Goal: Task Accomplishment & Management: Use online tool/utility

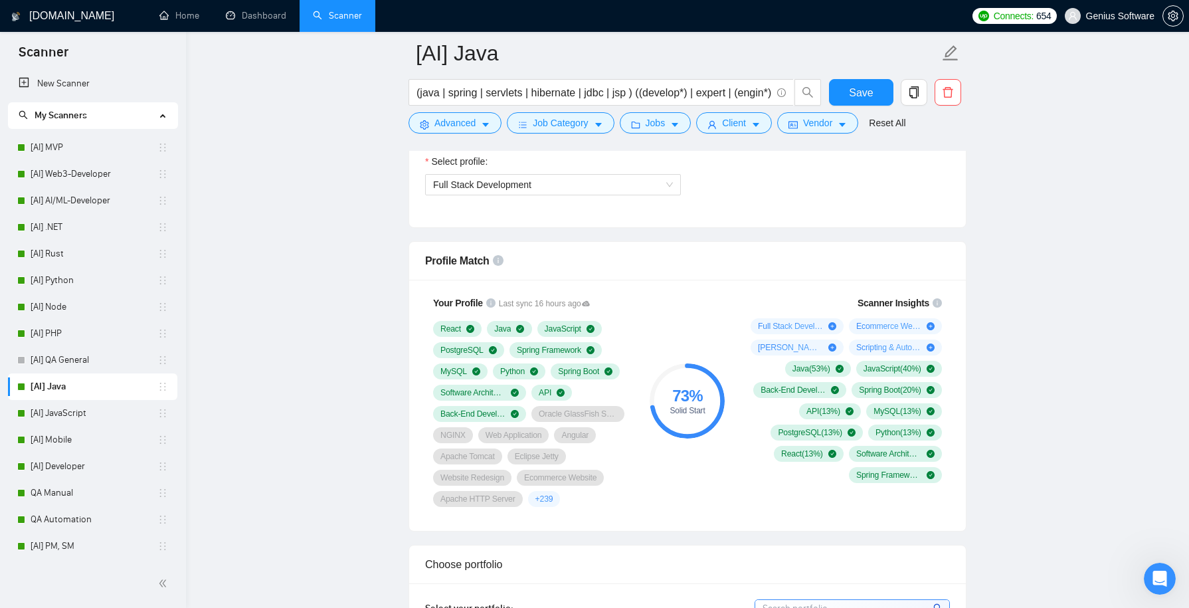
scroll to position [769, 0]
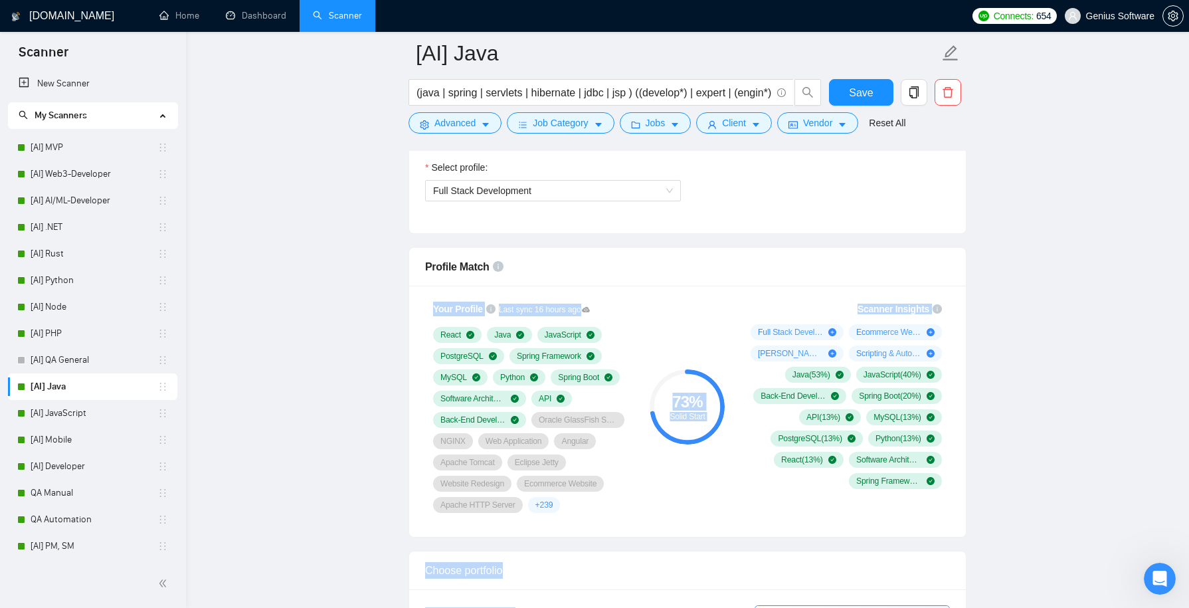
drag, startPoint x: 786, startPoint y: 271, endPoint x: 741, endPoint y: 279, distance: 45.9
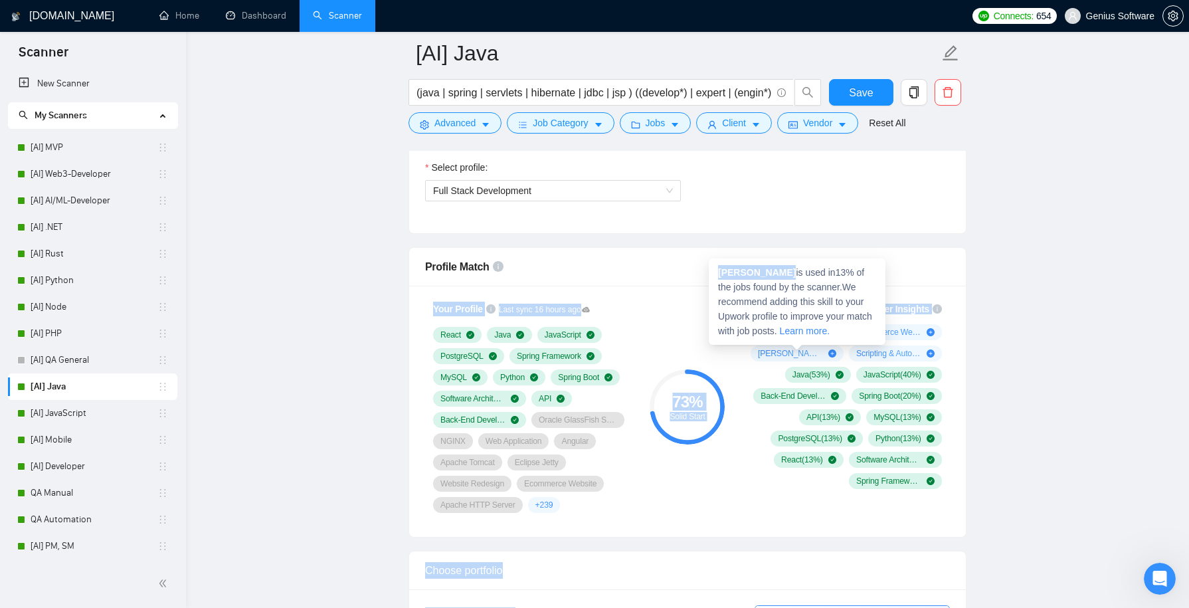
copy body "Your Profile Last sync 16 hours ago React Java JavaScript PostgreSQL Spring Fra…"
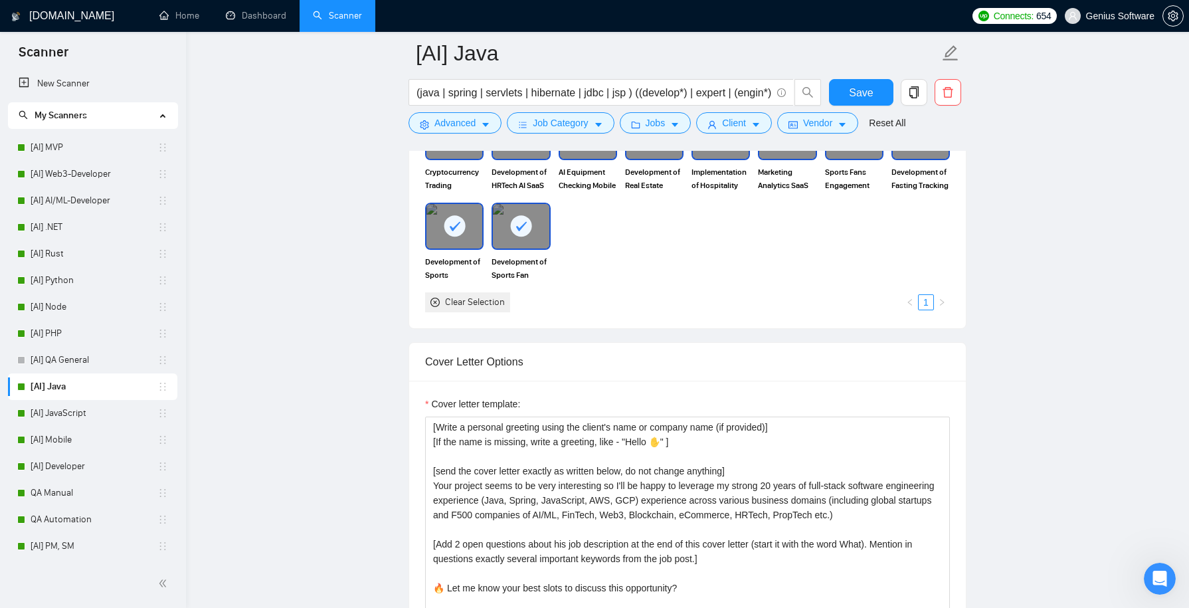
scroll to position [1444, 0]
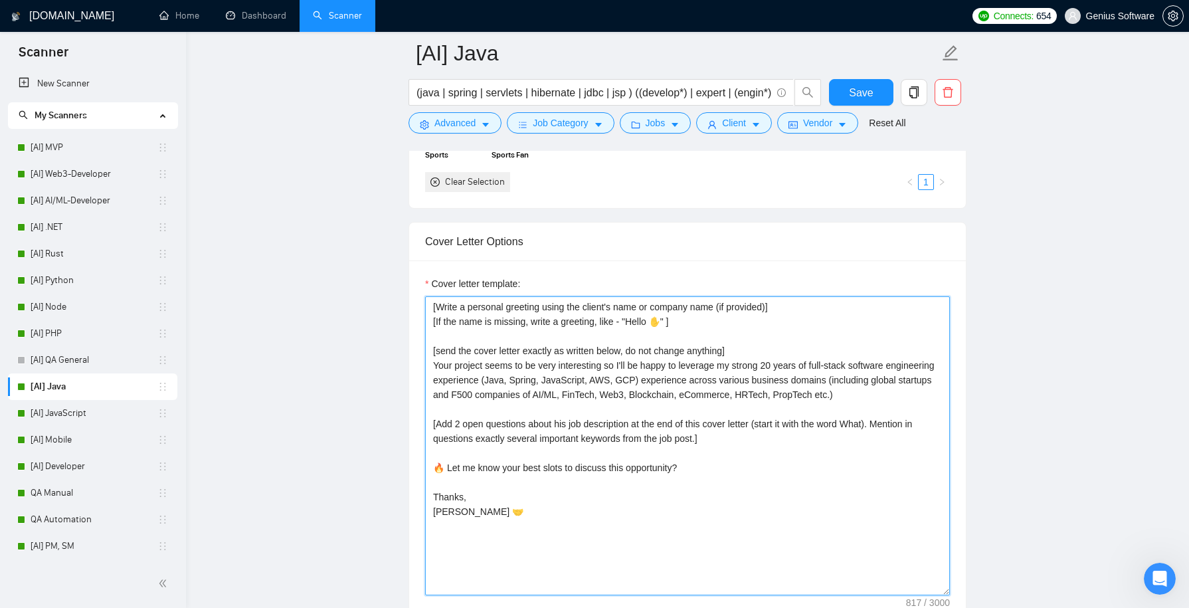
click at [696, 445] on textarea "[Write a personal greeting using the client's name or company name (if provided…" at bounding box center [687, 445] width 525 height 299
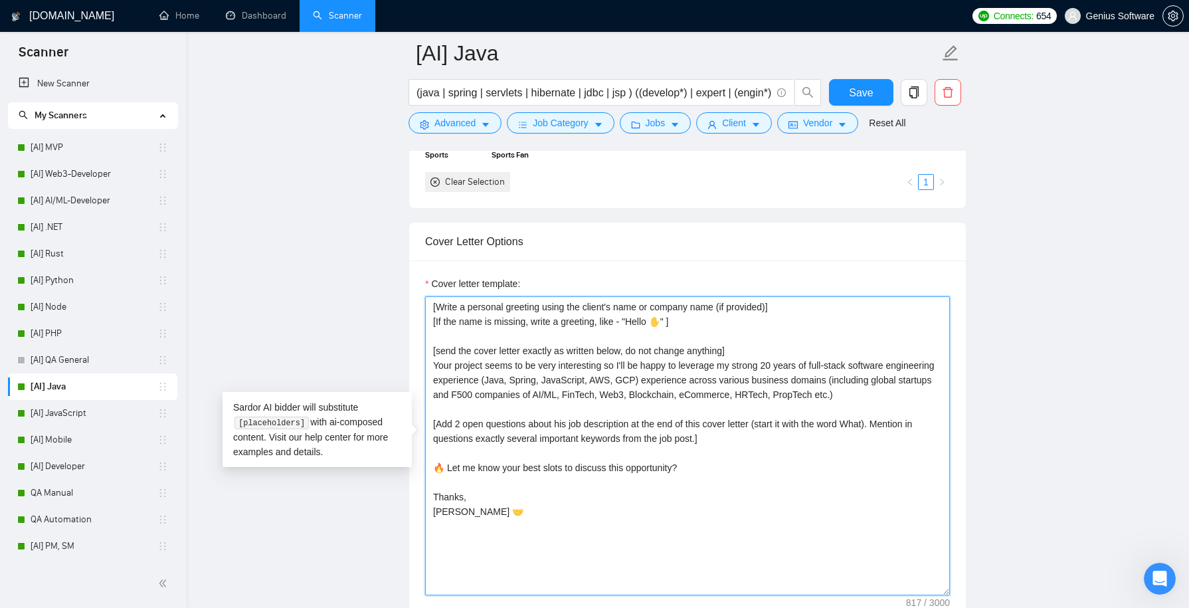
drag, startPoint x: 723, startPoint y: 435, endPoint x: 401, endPoint y: 411, distance: 322.6
paste textarea "one open question about this job description at the end of this cover letter (s…"
click at [482, 375] on textarea "[Write a personal greeting using the client's name or company name (if provided…" at bounding box center [687, 445] width 525 height 299
click at [890, 373] on textarea "[Write a personal greeting using the client's name or company name (if provided…" at bounding box center [687, 445] width 525 height 299
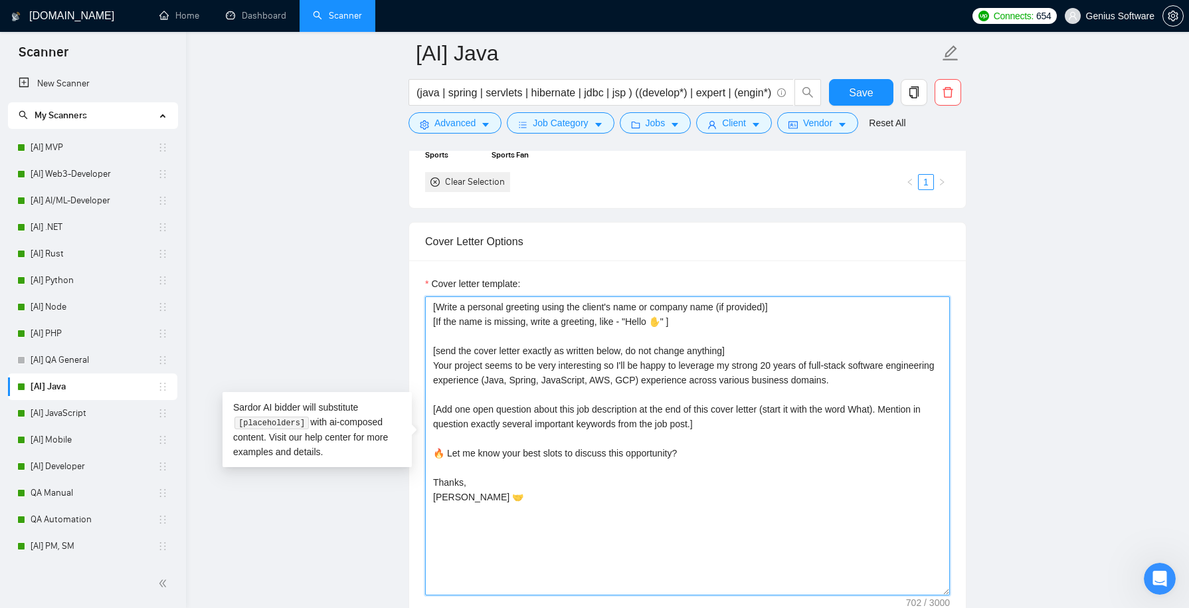
click at [481, 377] on textarea "[Write a personal greeting using the client's name or company name (if provided…" at bounding box center [687, 445] width 525 height 299
click at [522, 393] on textarea "[Write a personal greeting using the client's name or company name (if provided…" at bounding box center [687, 445] width 525 height 299
click at [744, 365] on textarea "[Write a personal greeting using the client's name or company name (if provided…" at bounding box center [687, 445] width 525 height 299
click at [779, 373] on textarea "[Write a personal greeting using the client's name or company name (if provided…" at bounding box center [687, 445] width 525 height 299
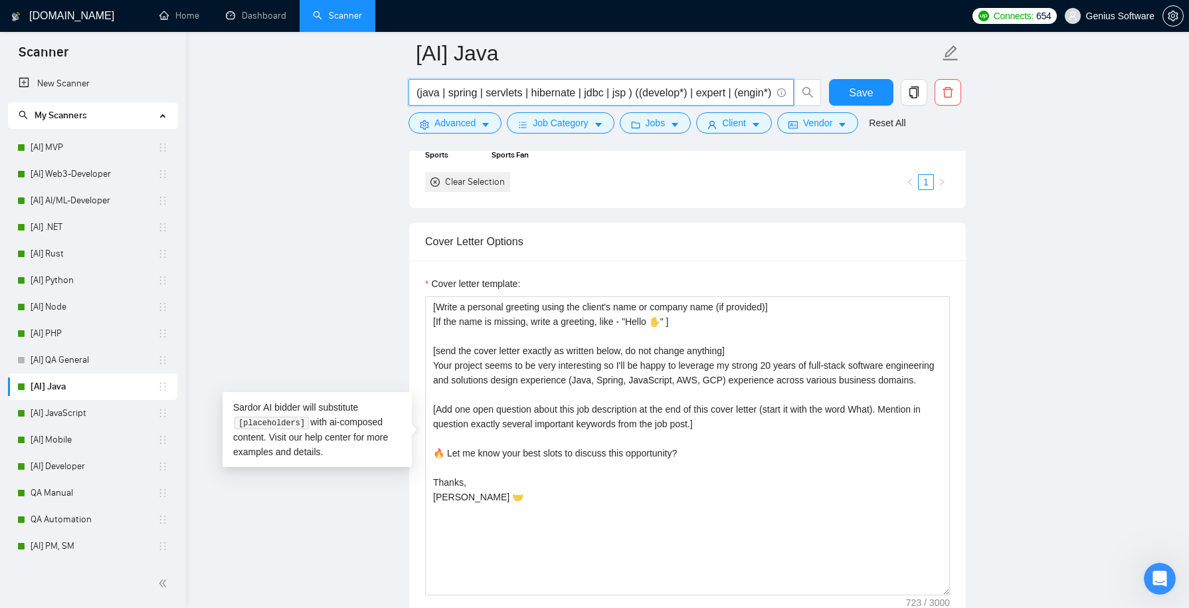
click at [506, 94] on input "(java | spring | servlets | hibernate | jdbc | jsp ) ((develop*) | expert | (en…" at bounding box center [594, 92] width 355 height 17
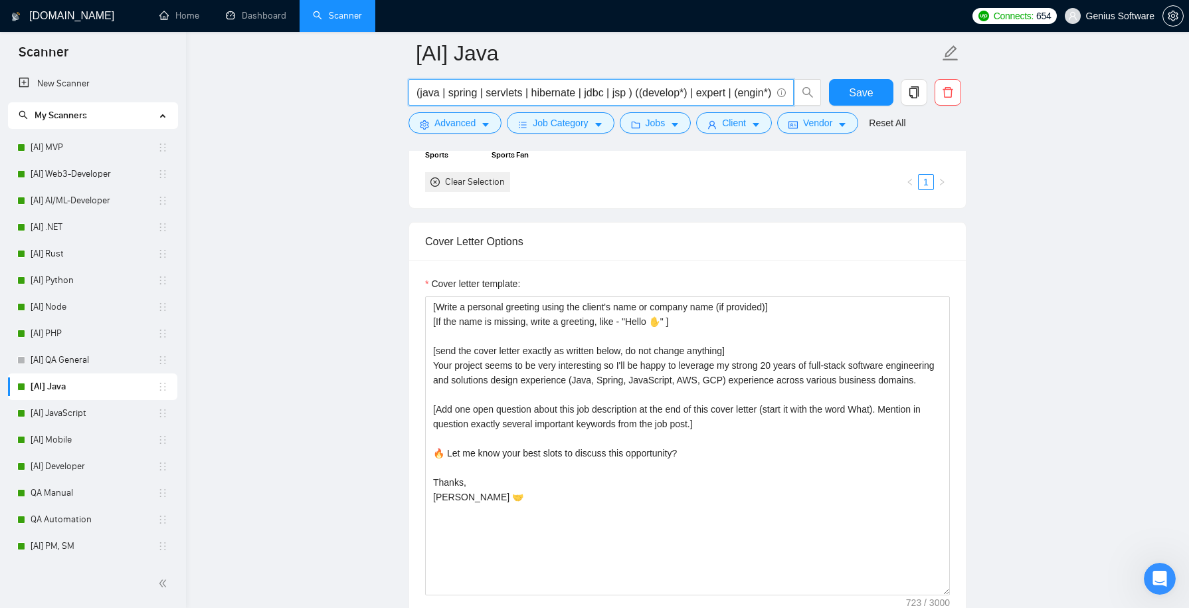
click at [506, 94] on input "(java | spring | servlets | hibernate | jdbc | jsp ) ((develop*) | expert | (en…" at bounding box center [594, 92] width 355 height 17
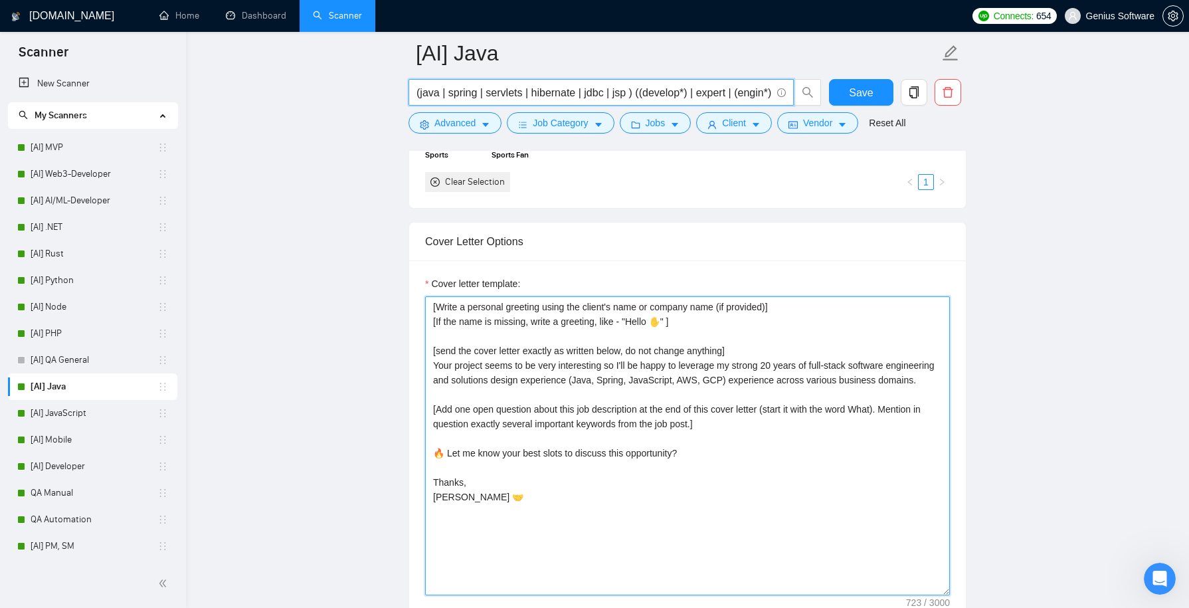
click at [722, 381] on textarea "[Write a personal greeting using the client's name or company name (if provided…" at bounding box center [687, 445] width 525 height 299
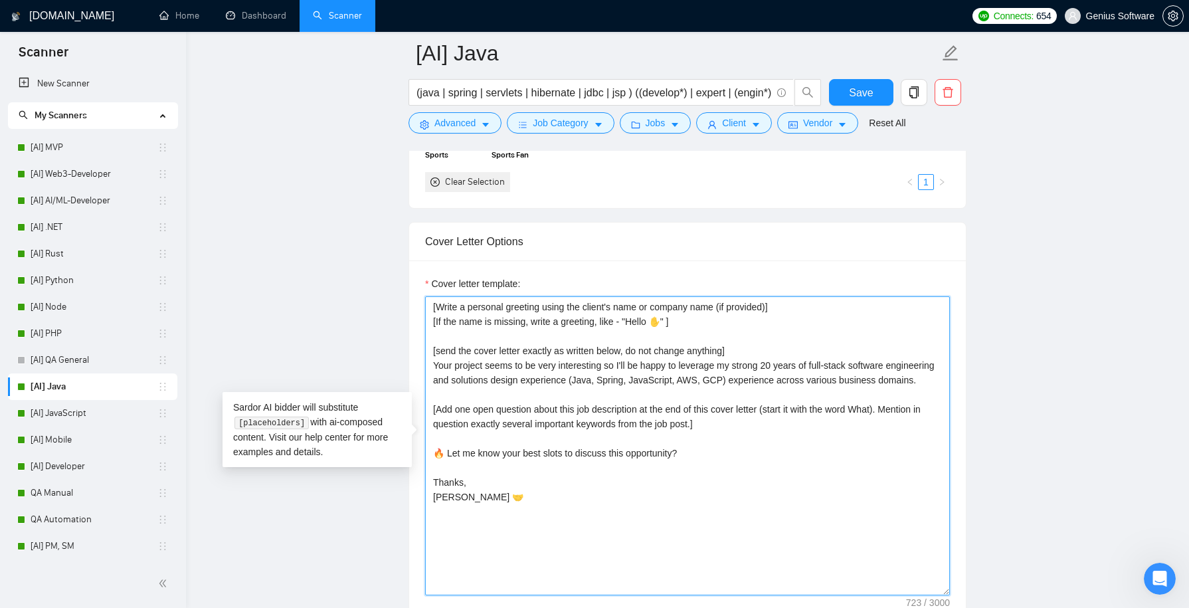
click at [775, 376] on textarea "[Write a personal greeting using the client's name or company name (if provided…" at bounding box center [687, 445] width 525 height 299
click at [785, 373] on textarea "[Write a personal greeting using the client's name or company name (if provided…" at bounding box center [687, 445] width 525 height 299
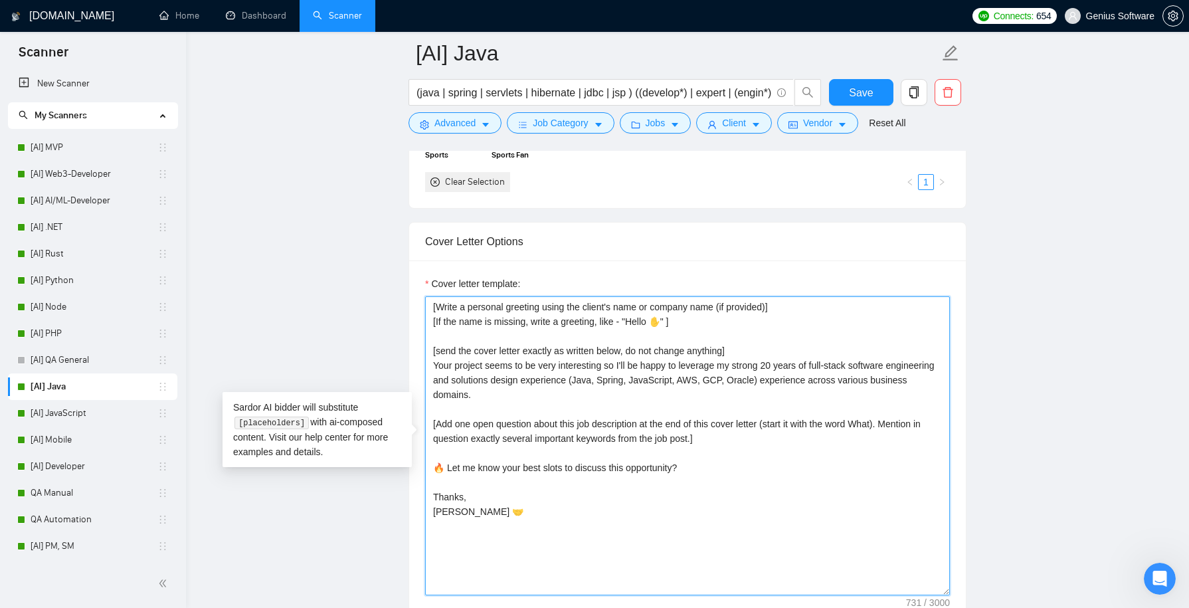
click at [701, 391] on textarea "[Write a personal greeting using the client's name or company name (if provided…" at bounding box center [687, 445] width 525 height 299
type textarea "[Write a personal greeting using the client's name or company name (if provided…"
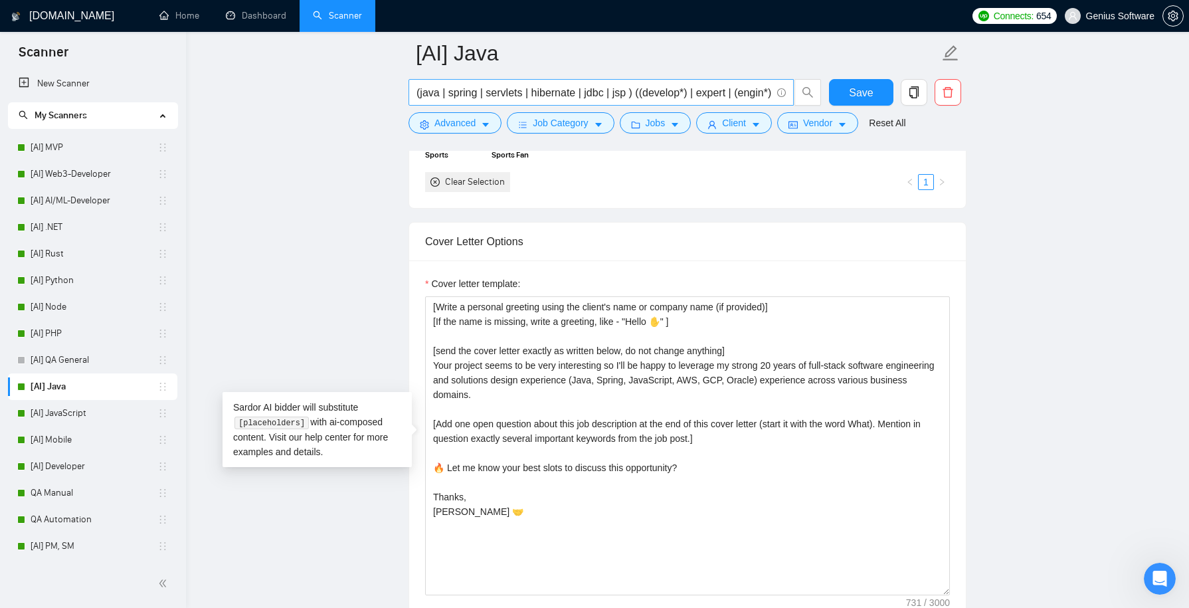
click at [663, 88] on input "(java | spring | servlets | hibernate | jdbc | jsp ) ((develop*) | expert | (en…" at bounding box center [594, 92] width 355 height 17
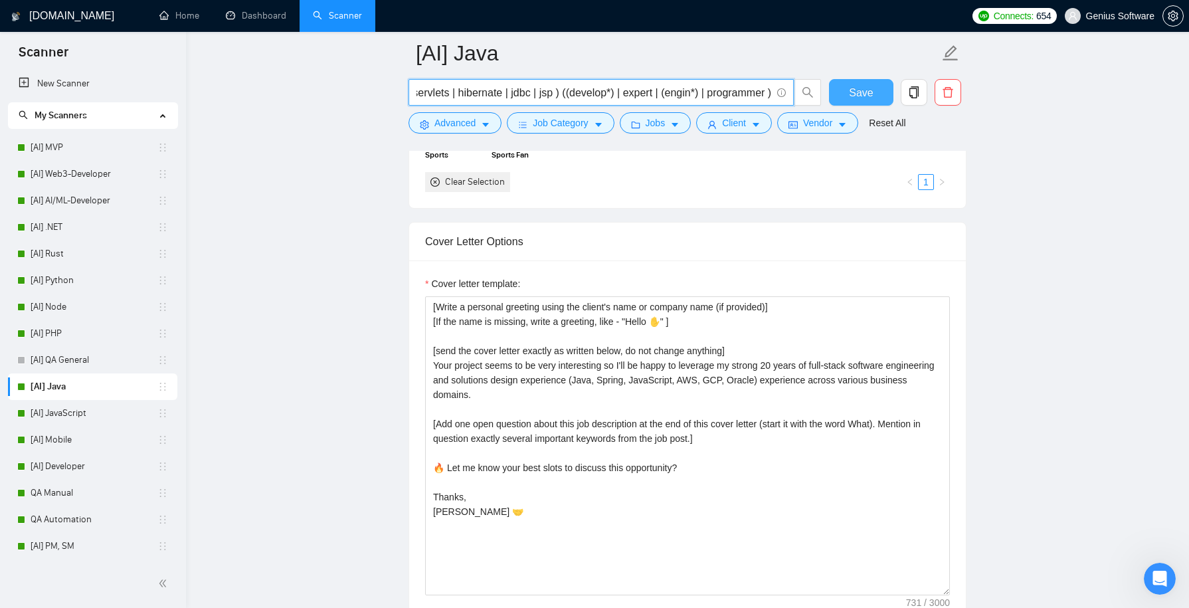
scroll to position [0, 0]
click at [858, 92] on span "Save" at bounding box center [861, 92] width 24 height 17
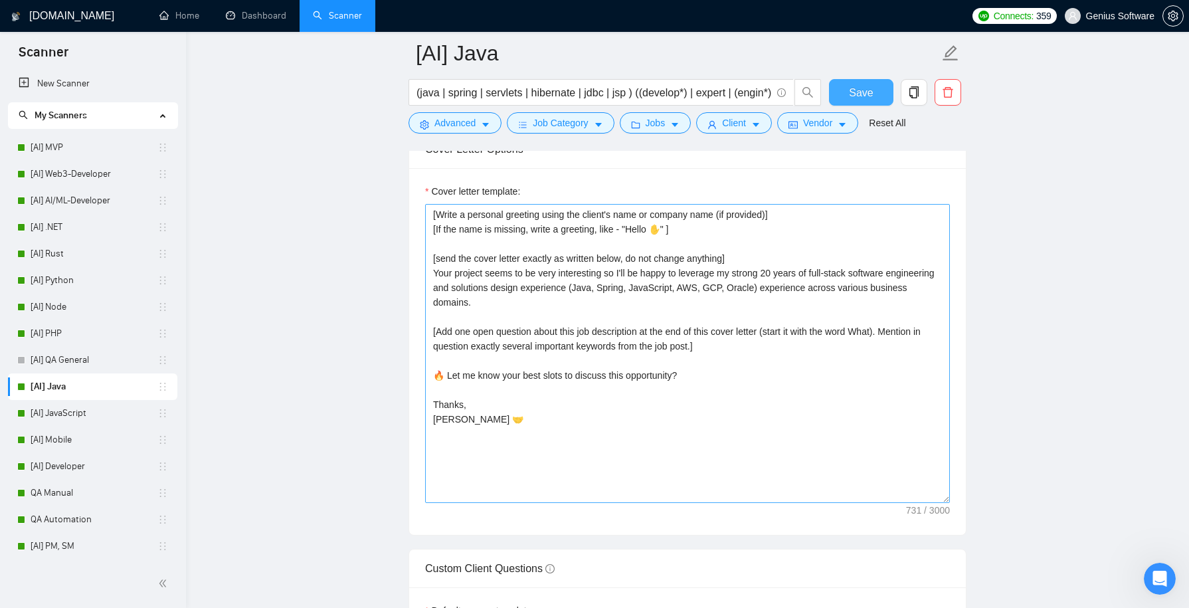
scroll to position [1532, 0]
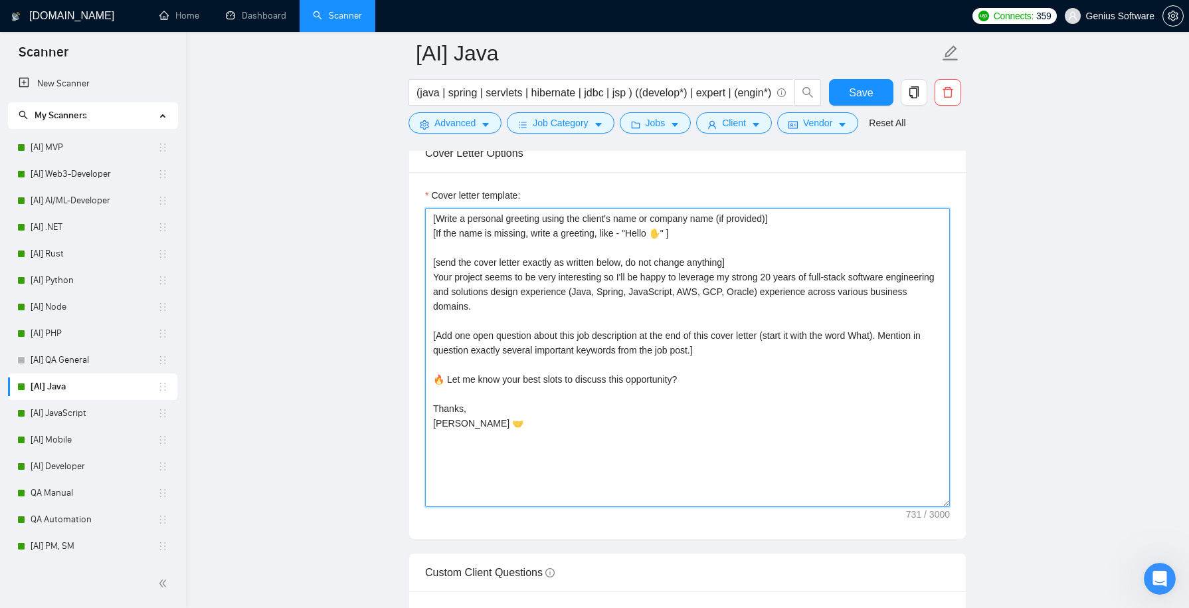
click at [672, 225] on textarea "[Write a personal greeting using the client's name or company name (if provided…" at bounding box center [687, 357] width 525 height 299
click at [611, 310] on textarea "[Write a personal greeting using the client's name or company name (if provided…" at bounding box center [687, 357] width 525 height 299
click at [514, 276] on textarea "[Write a personal greeting using the client's name or company name (if provided…" at bounding box center [687, 357] width 525 height 299
click at [439, 280] on textarea "[Write a personal greeting using the client's name or company name (if provided…" at bounding box center [687, 357] width 525 height 299
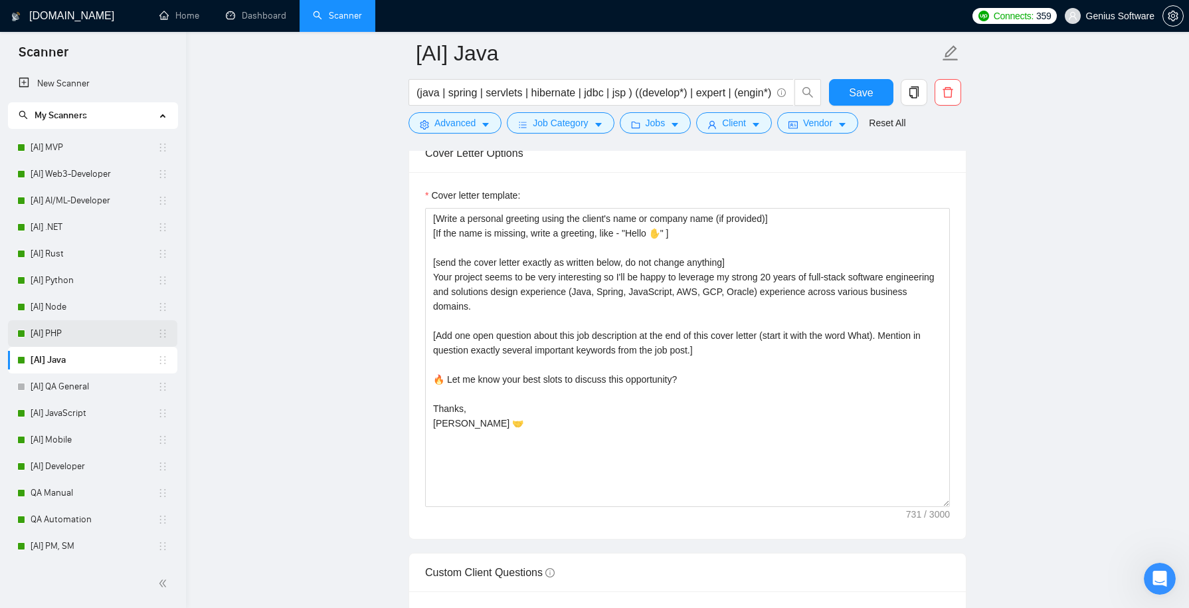
click at [101, 338] on link "[AI] PHP" at bounding box center [94, 333] width 127 height 27
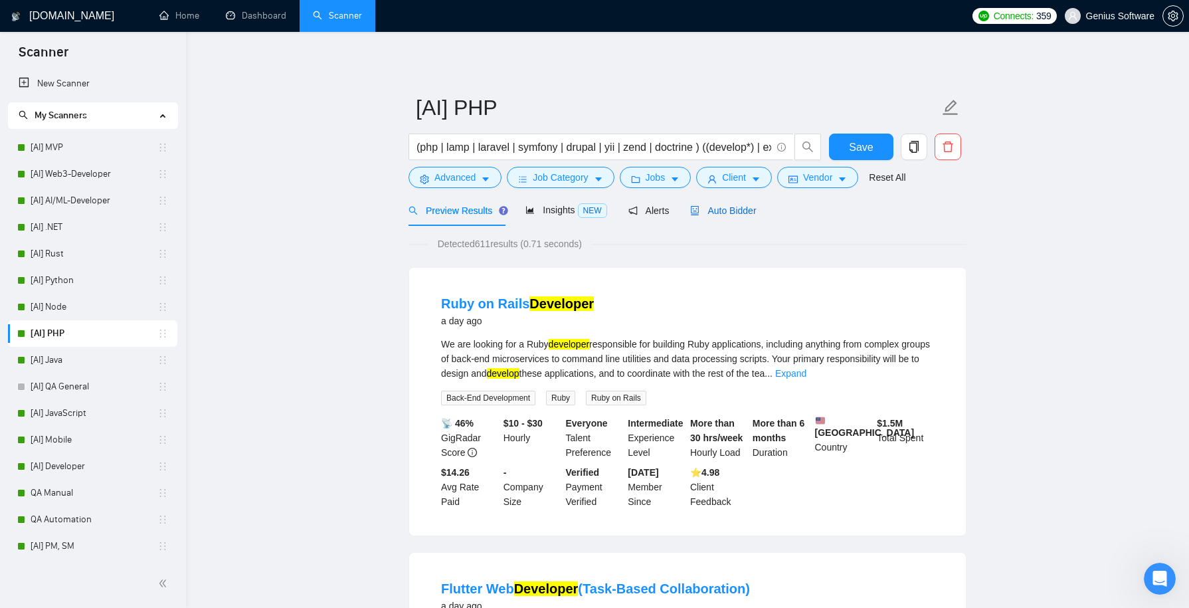
click at [736, 211] on span "Auto Bidder" at bounding box center [723, 210] width 66 height 11
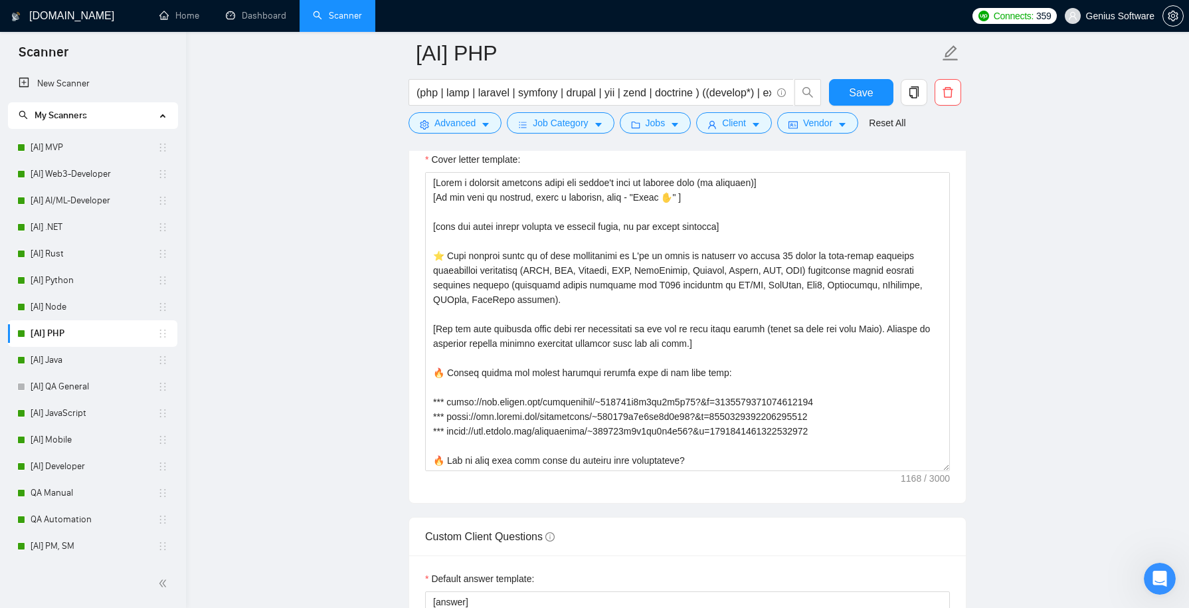
scroll to position [1566, 0]
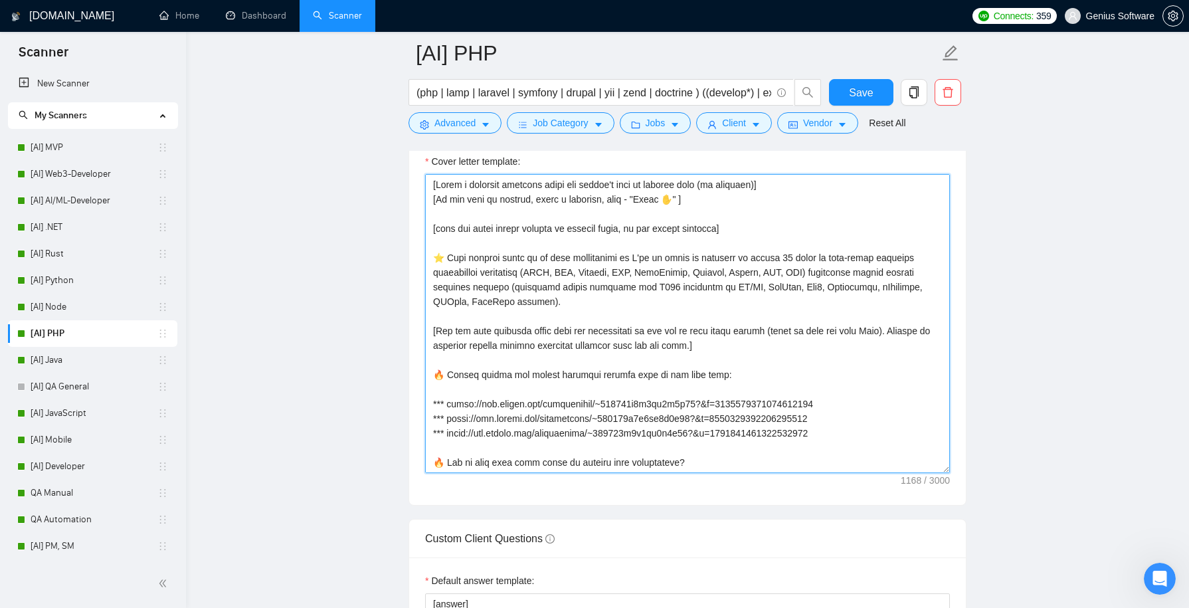
click at [514, 279] on textarea "Cover letter template:" at bounding box center [687, 323] width 525 height 299
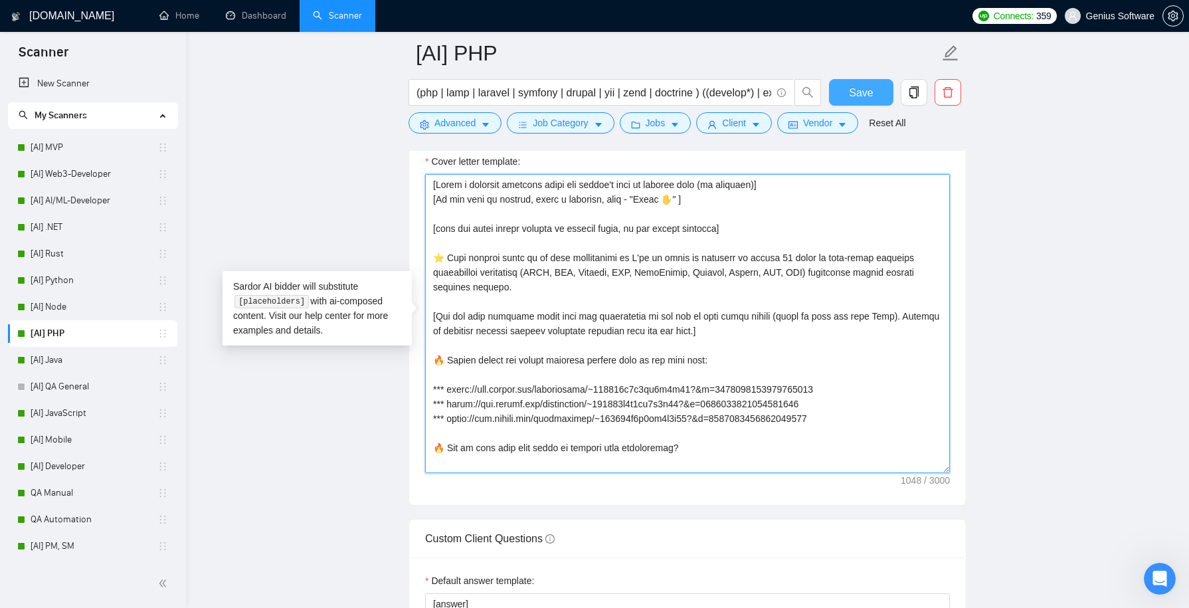
type textarea "[Lorem i dolorsit ametcons adipi eli seddoe't inci ut laboree dolo (ma aliquaen…"
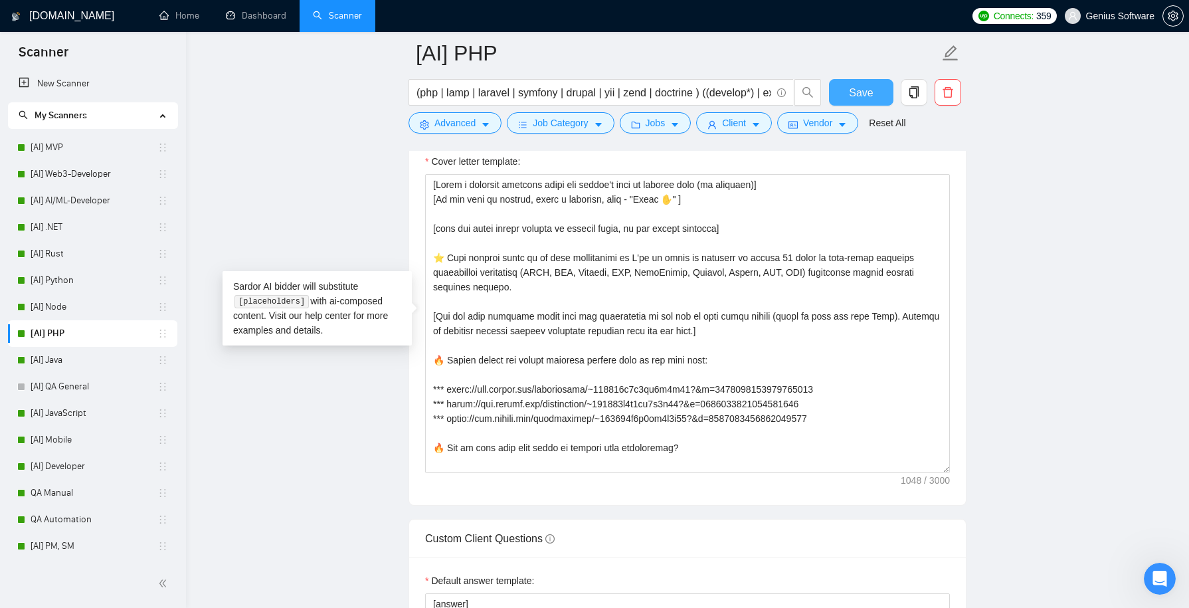
click at [867, 88] on span "Save" at bounding box center [861, 92] width 24 height 17
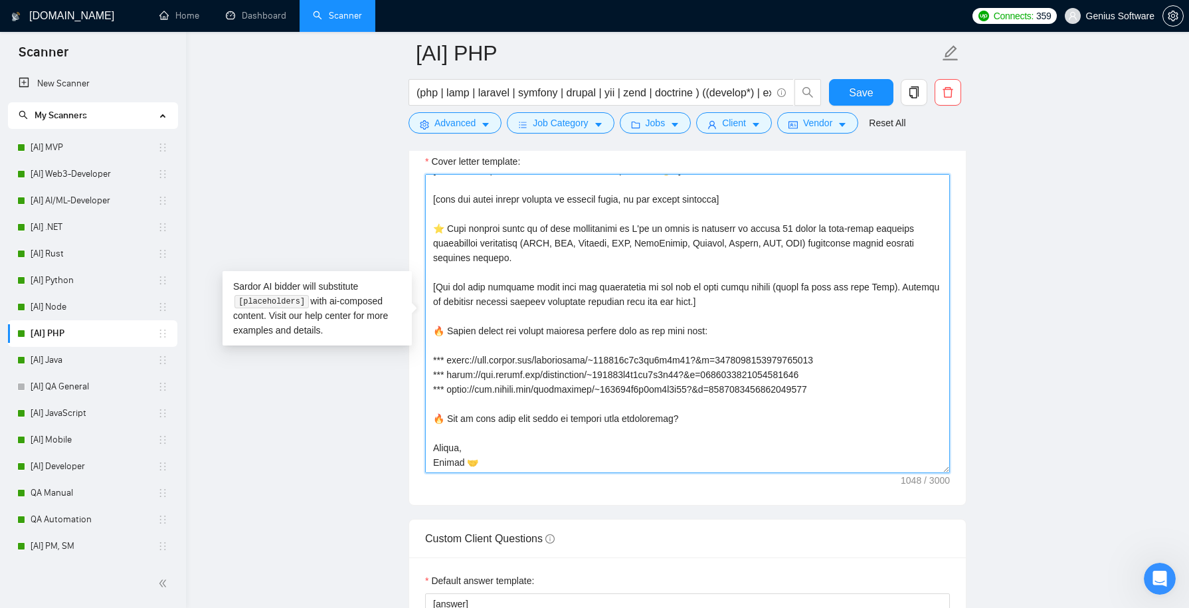
scroll to position [0, 0]
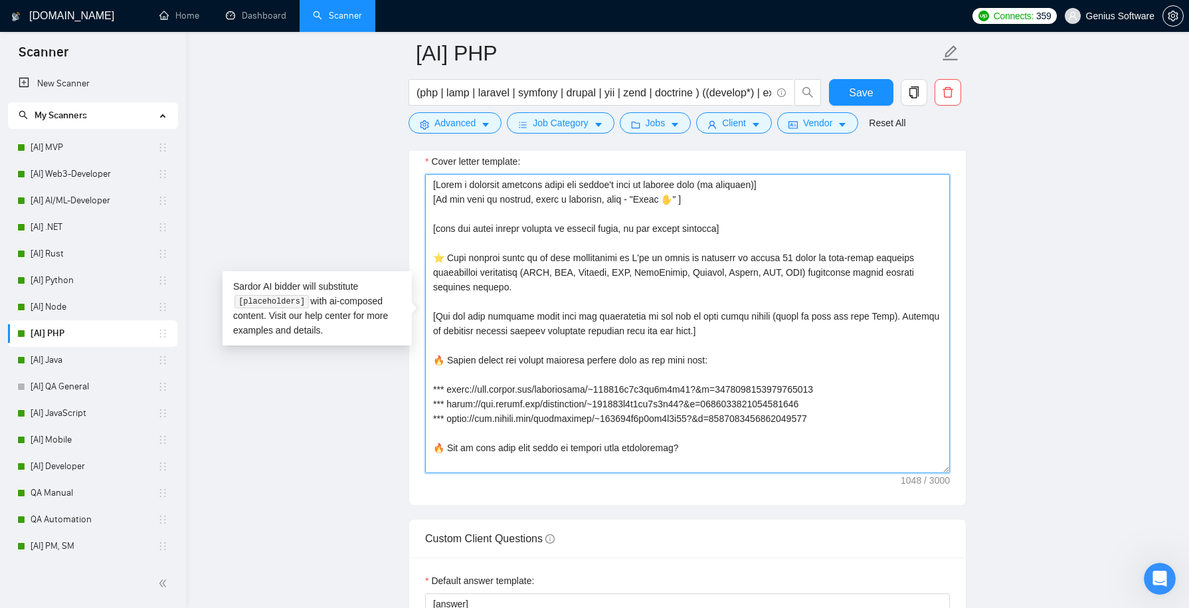
drag, startPoint x: 488, startPoint y: 459, endPoint x: 437, endPoint y: 171, distance: 292.2
click at [437, 174] on textarea "Cover letter template:" at bounding box center [687, 323] width 525 height 299
click at [499, 352] on textarea "Cover letter template:" at bounding box center [687, 323] width 525 height 299
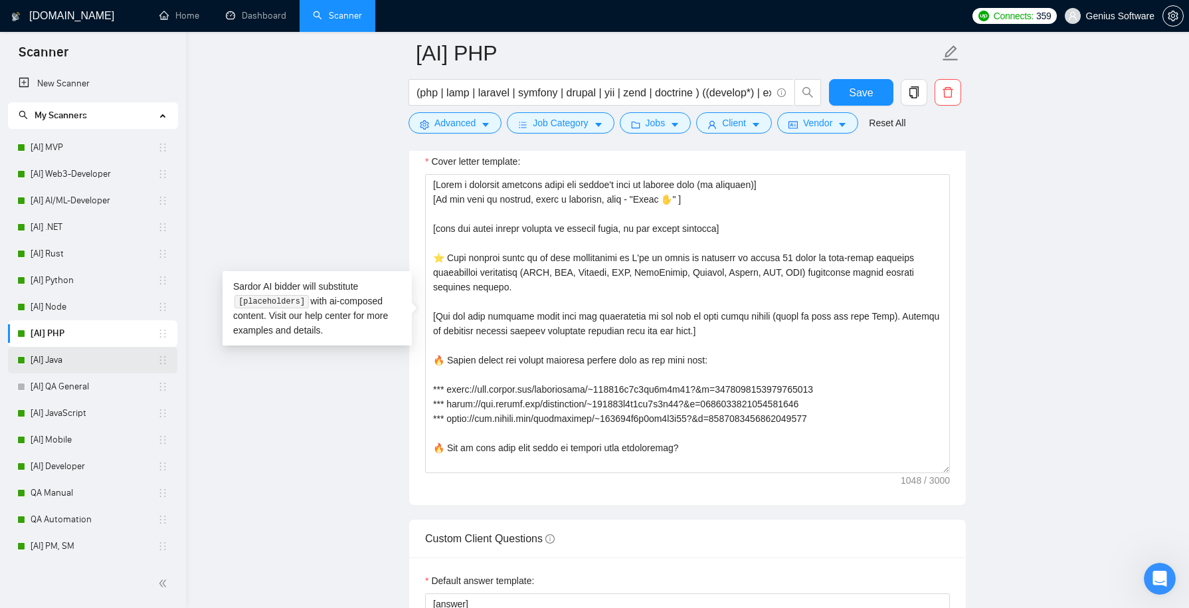
click at [85, 361] on link "[AI] Java" at bounding box center [94, 360] width 127 height 27
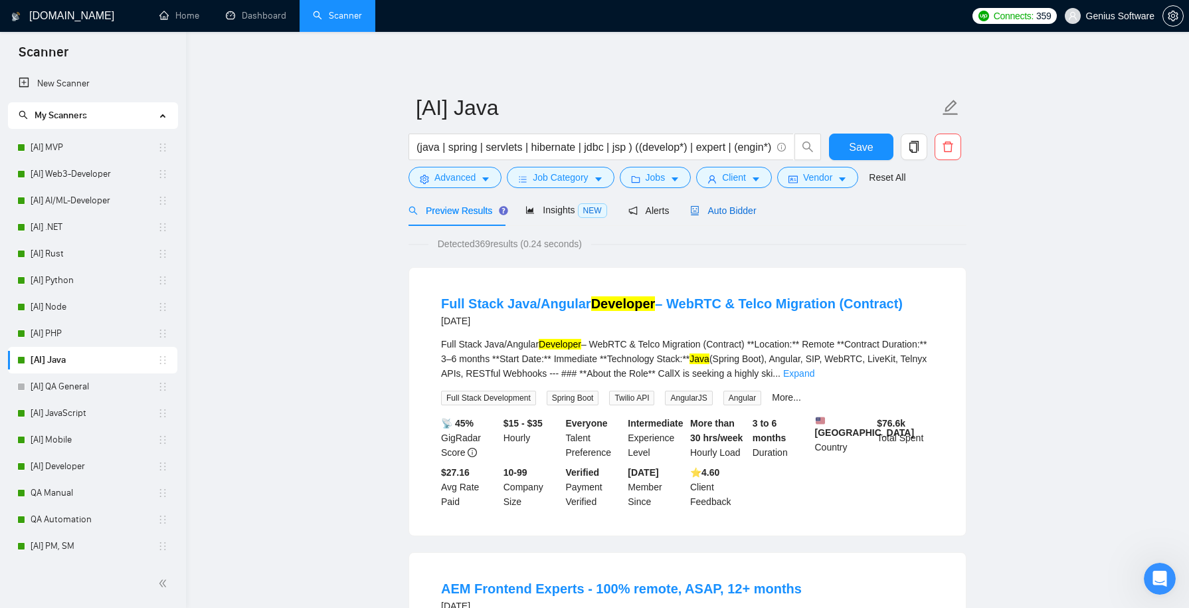
click at [738, 213] on span "Auto Bidder" at bounding box center [723, 210] width 66 height 11
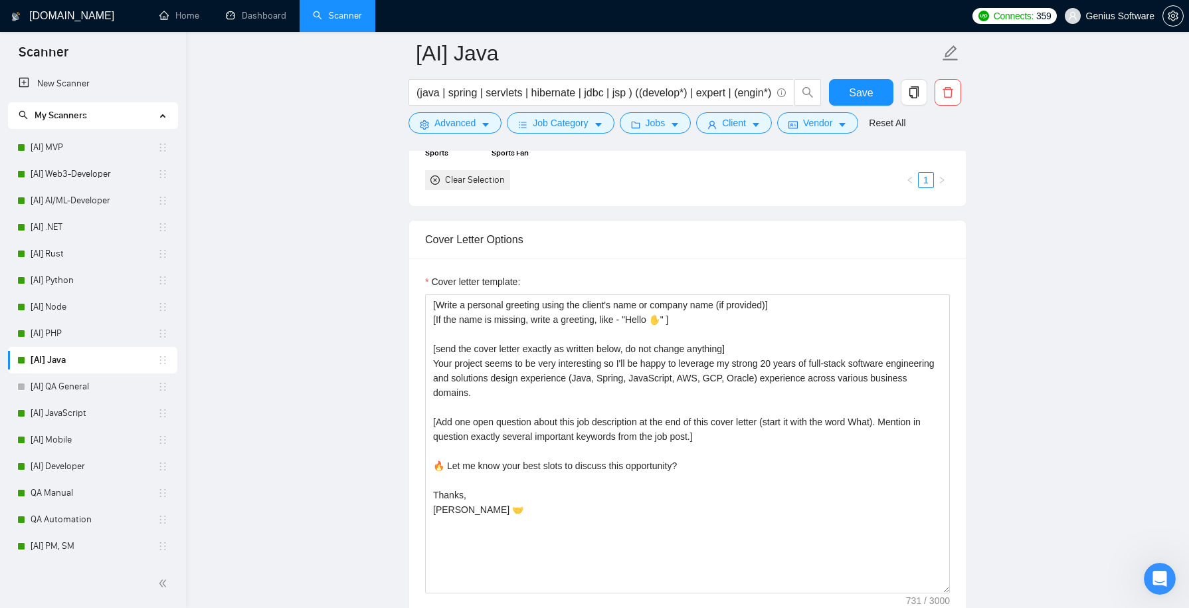
scroll to position [1469, 0]
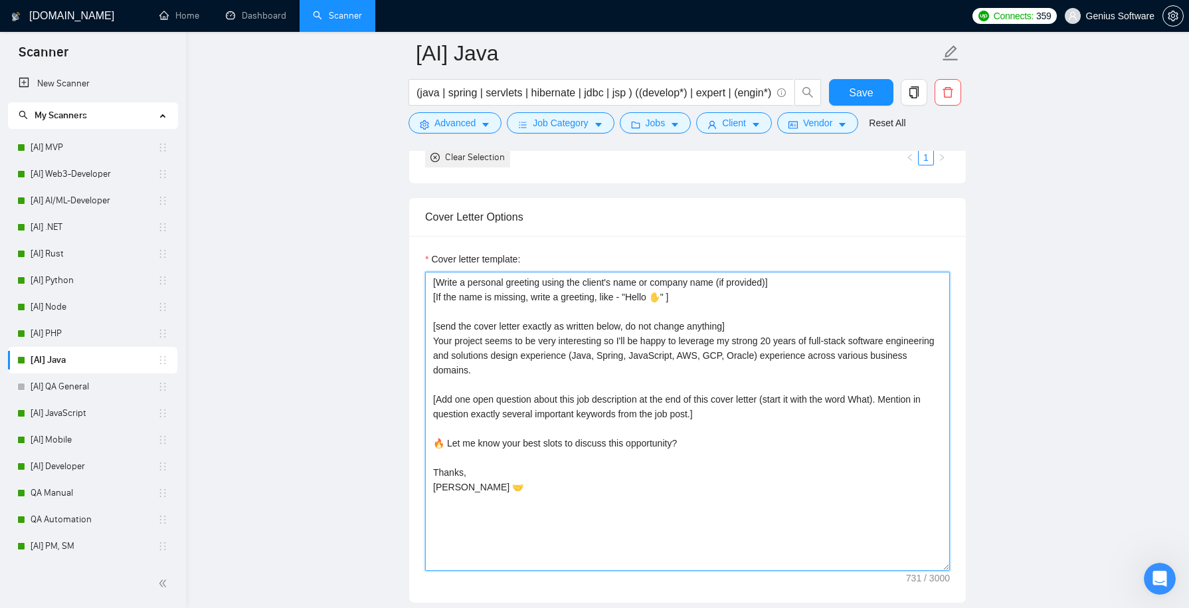
click at [432, 336] on textarea "[Write a personal greeting using the client's name or company name (if provided…" at bounding box center [687, 421] width 525 height 299
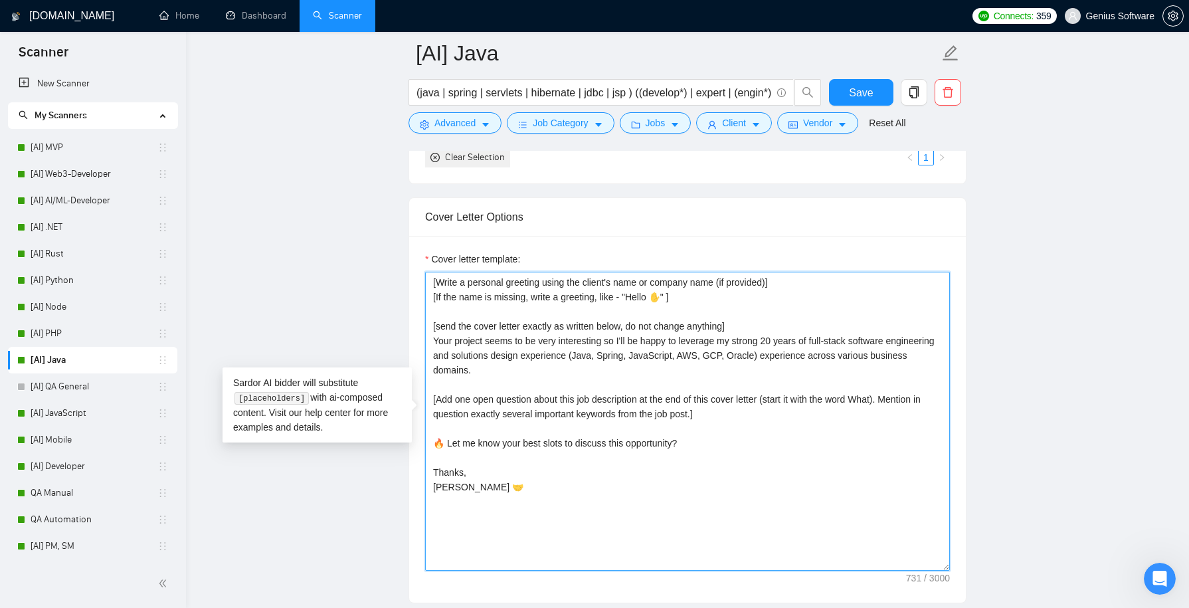
paste textarea "⭐"
click at [526, 377] on textarea "[Write a personal greeting using the client's name or company name (if provided…" at bounding box center [687, 421] width 525 height 299
click at [696, 340] on textarea "[Write a personal greeting using the client's name or company name (if provided…" at bounding box center [687, 421] width 525 height 299
type textarea "[Write a personal greeting using the client's name or company name (if provided…"
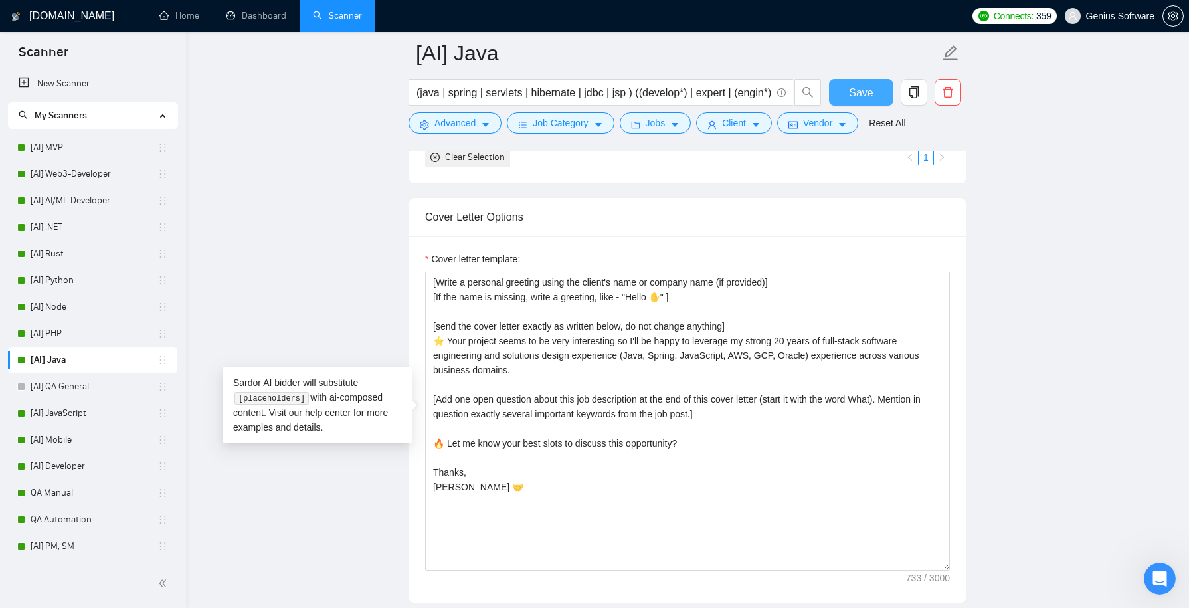
click at [858, 94] on span "Save" at bounding box center [861, 92] width 24 height 17
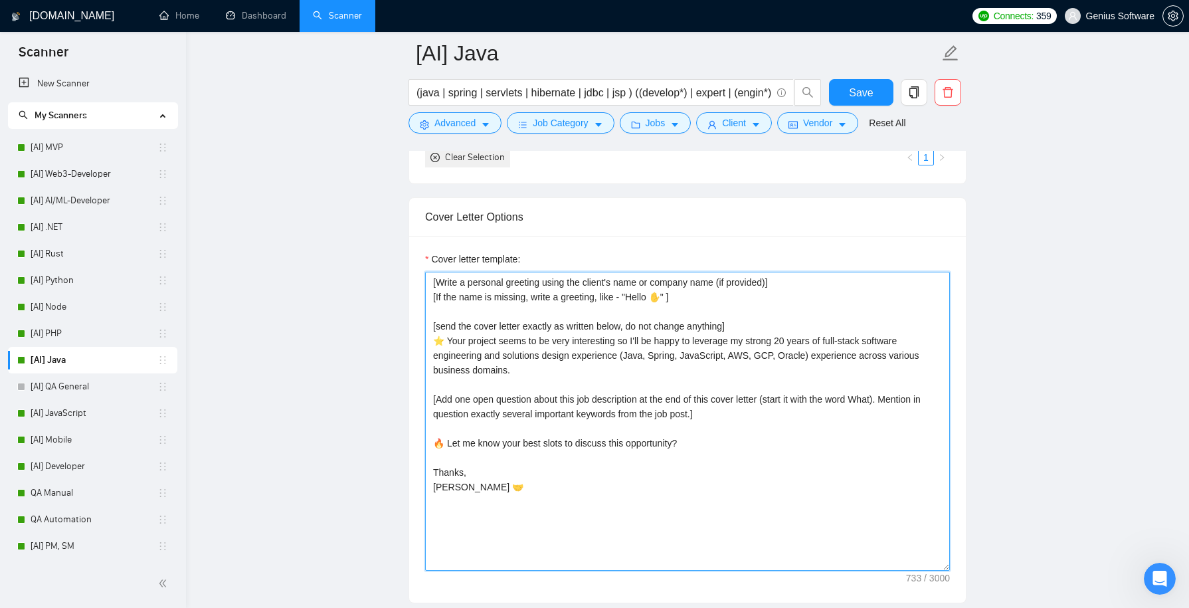
click at [470, 380] on textarea "[Write a personal greeting using the client's name or company name (if provided…" at bounding box center [687, 421] width 525 height 299
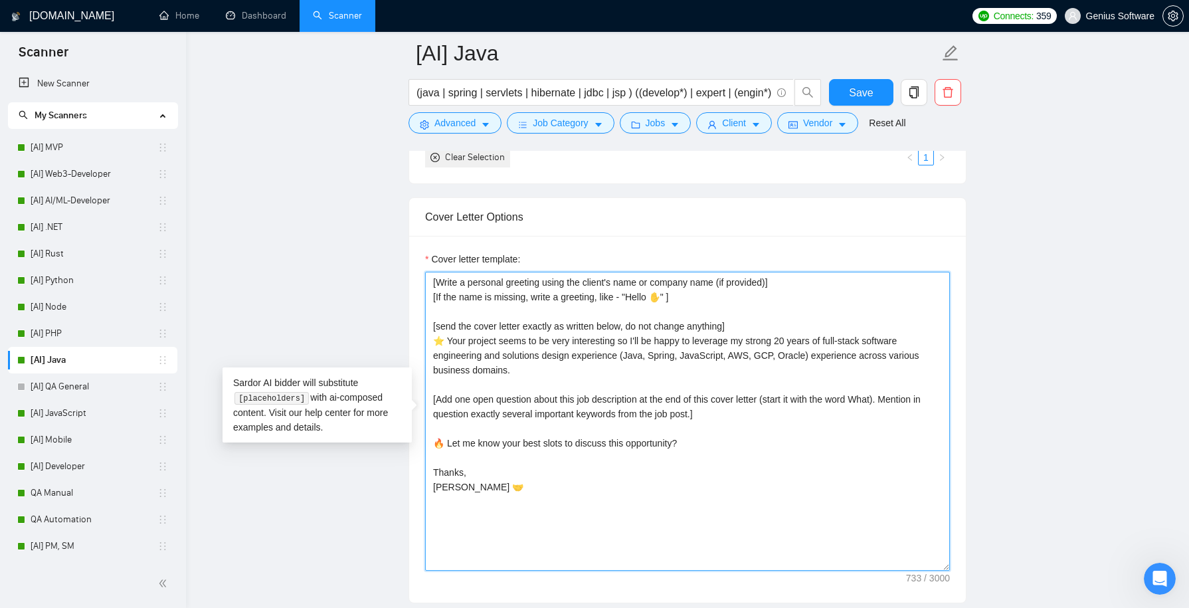
click at [454, 416] on textarea "[Write a personal greeting using the client's name or company name (if provided…" at bounding box center [687, 421] width 525 height 299
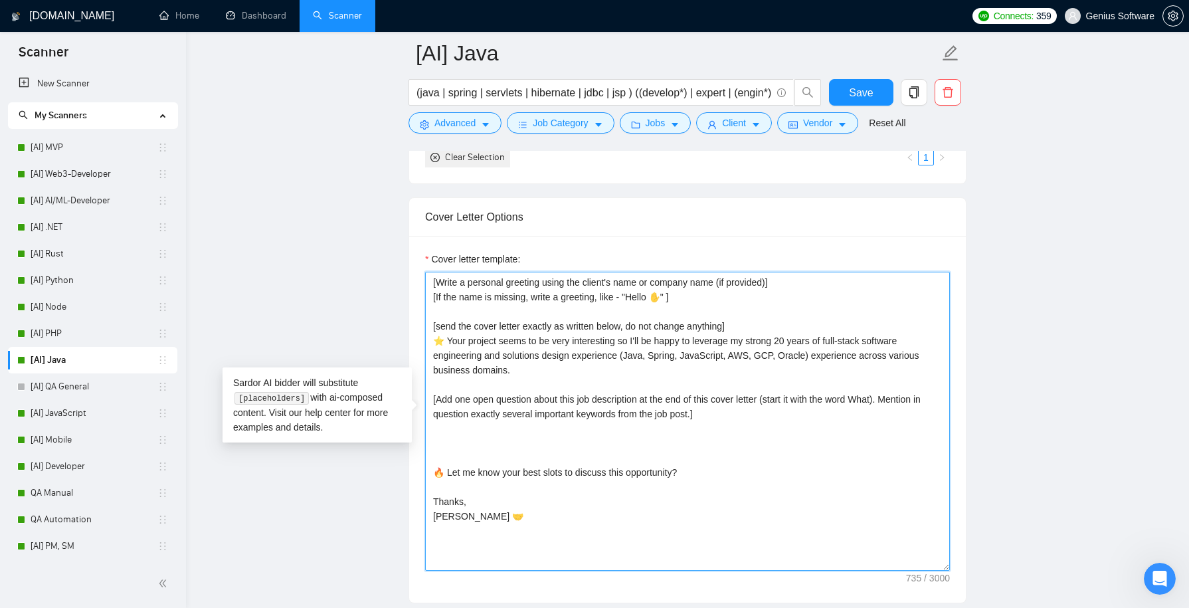
paste textarea "🔥 Please review the recent relevant project case by the link here: *** [URL][DO…"
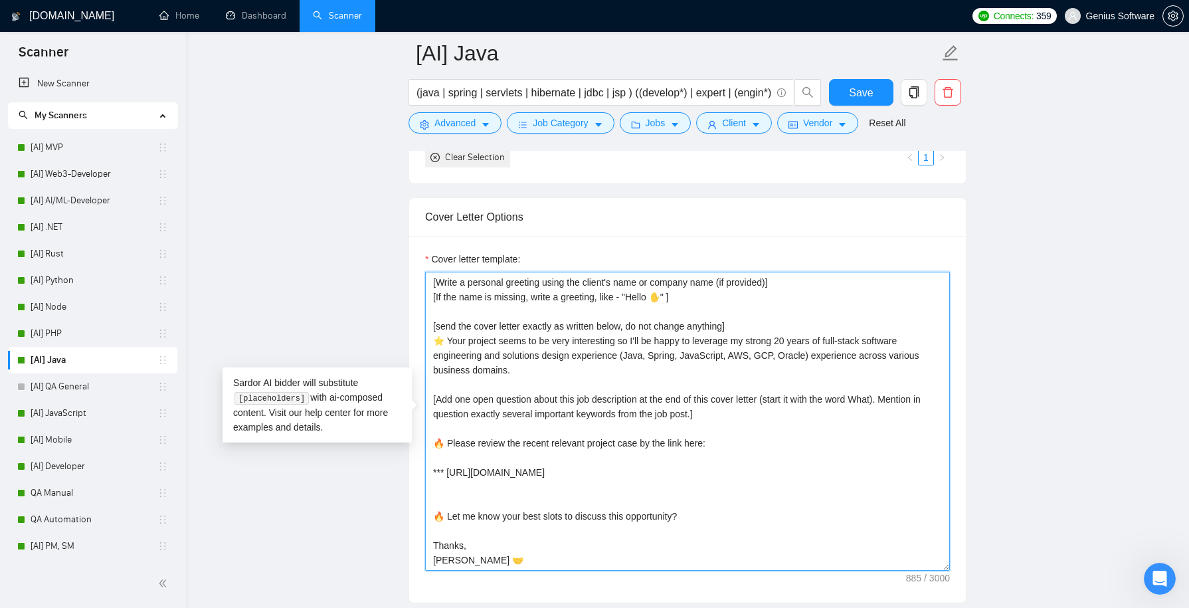
click at [512, 442] on textarea "[Write a personal greeting using the client's name or company name (if provided…" at bounding box center [687, 421] width 525 height 299
paste textarea "recent"
click at [629, 435] on textarea "[Write a personal greeting using the client's name or company name (if provided…" at bounding box center [687, 421] width 525 height 299
click at [613, 439] on textarea "[Write a personal greeting using the client's name or company name (if provided…" at bounding box center [687, 421] width 525 height 299
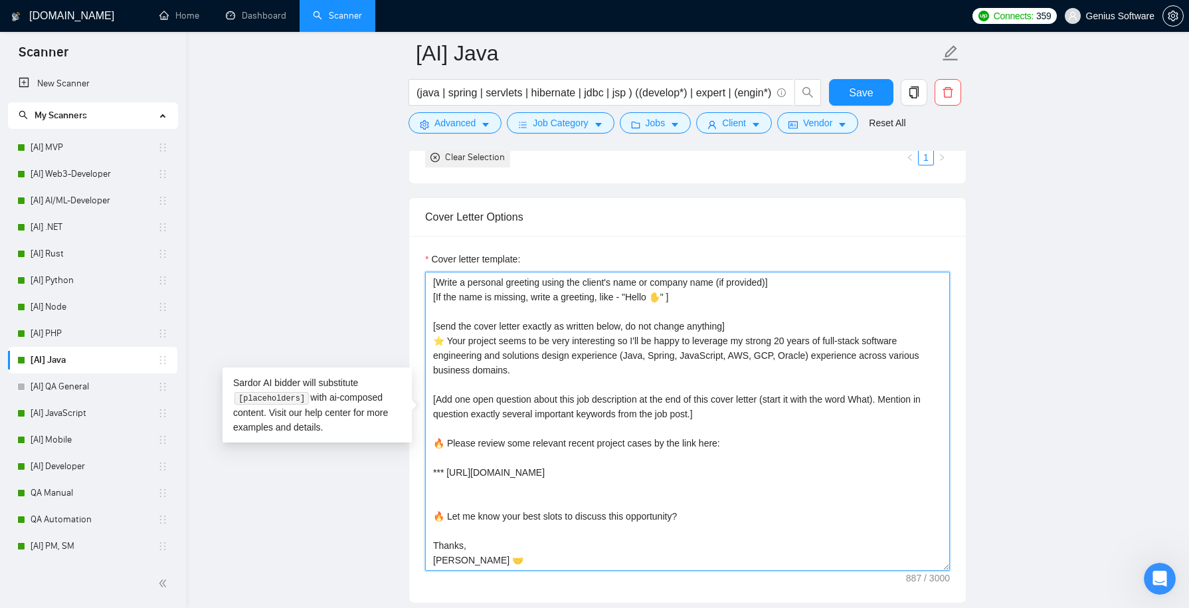
click at [613, 439] on textarea "[Write a personal greeting using the client's name or company name (if provided…" at bounding box center [687, 421] width 525 height 299
click at [633, 447] on textarea "[Write a personal greeting using the client's name or company name (if provided…" at bounding box center [687, 421] width 525 height 299
type textarea "[Write a personal greeting using the client's name or company name (if provided…"
click at [855, 91] on span "Save" at bounding box center [861, 92] width 24 height 17
